Goal: Find specific page/section: Find specific page/section

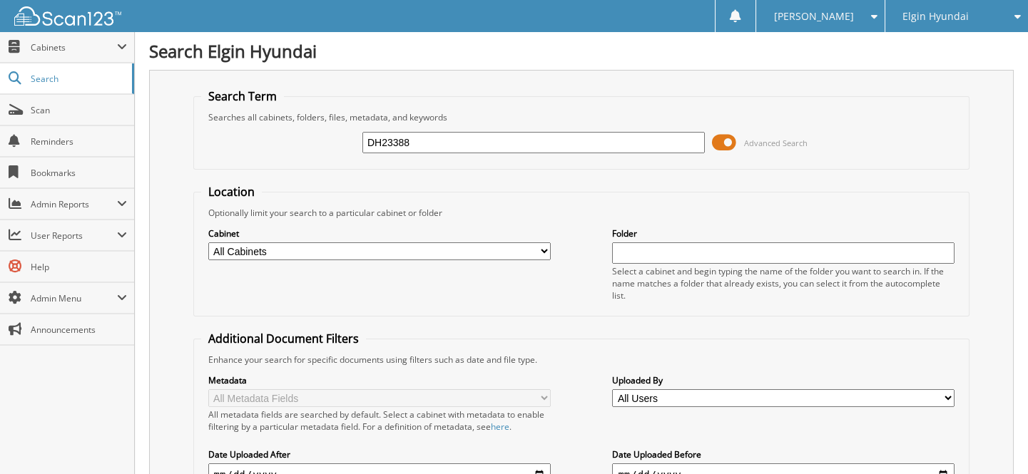
type input "DH23388"
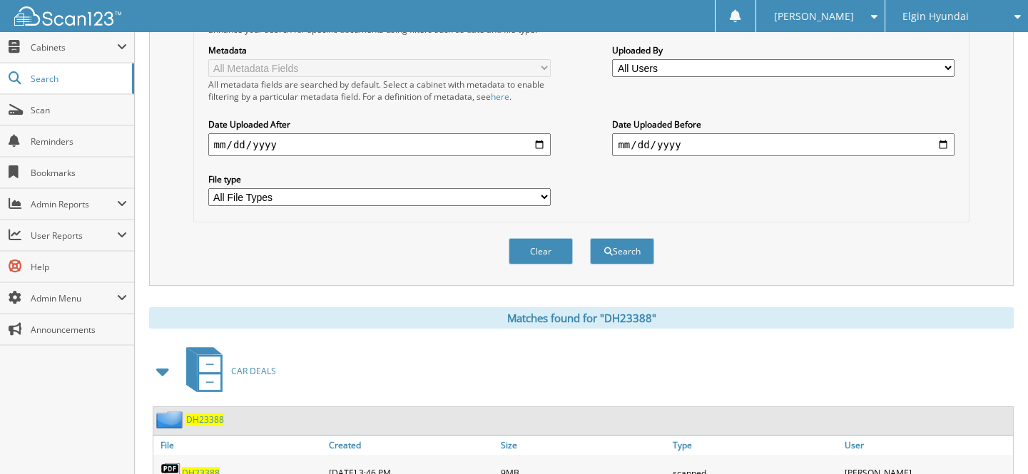
scroll to position [449, 0]
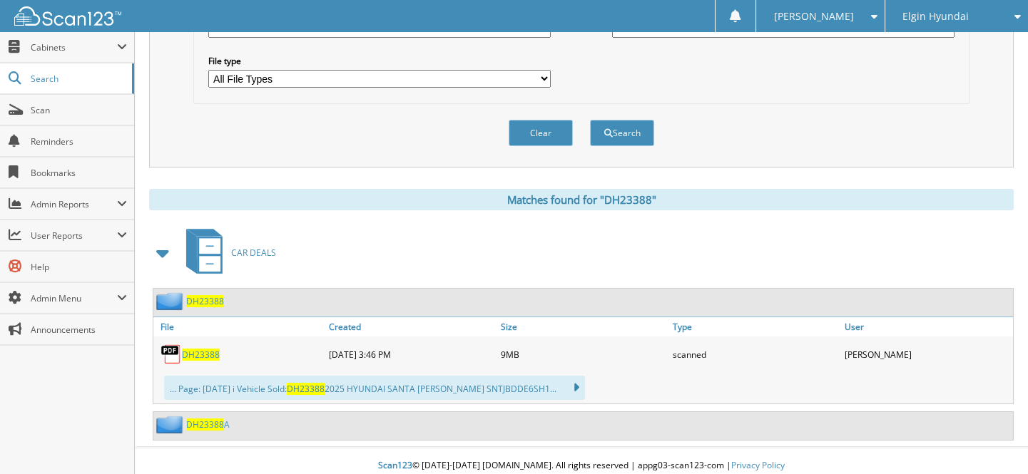
click at [193, 349] on span "DH23388" at bounding box center [201, 355] width 38 height 12
click at [54, 108] on span "Scan" at bounding box center [79, 110] width 96 height 12
